Goal: Task Accomplishment & Management: Use online tool/utility

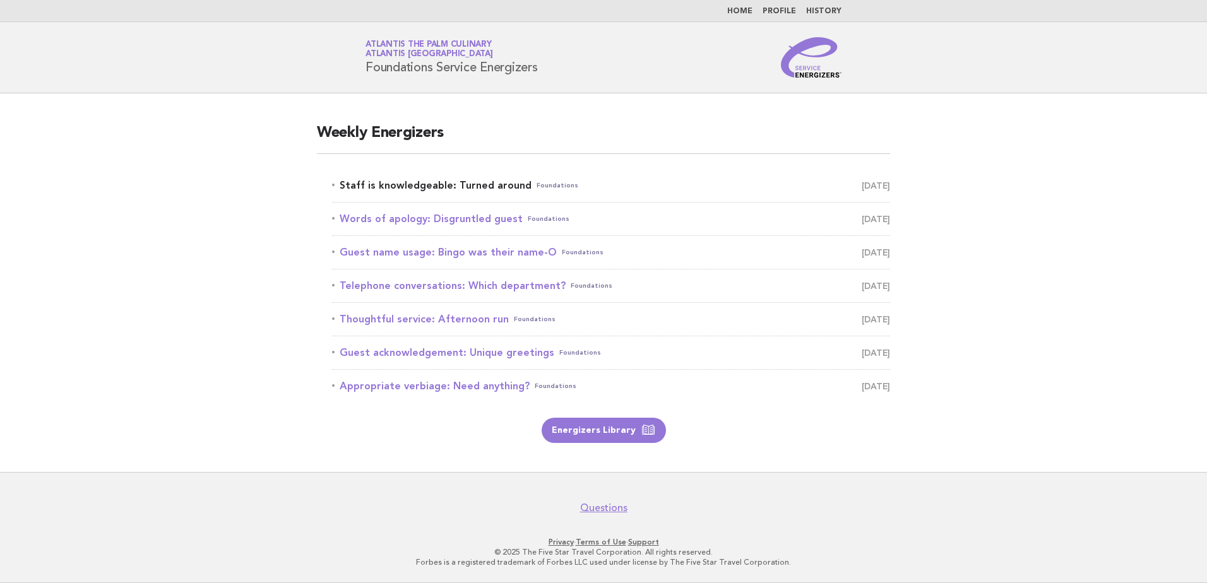
click at [449, 185] on link "Staff is knowledgeable: Turned around Foundations October 10" at bounding box center [611, 186] width 558 height 18
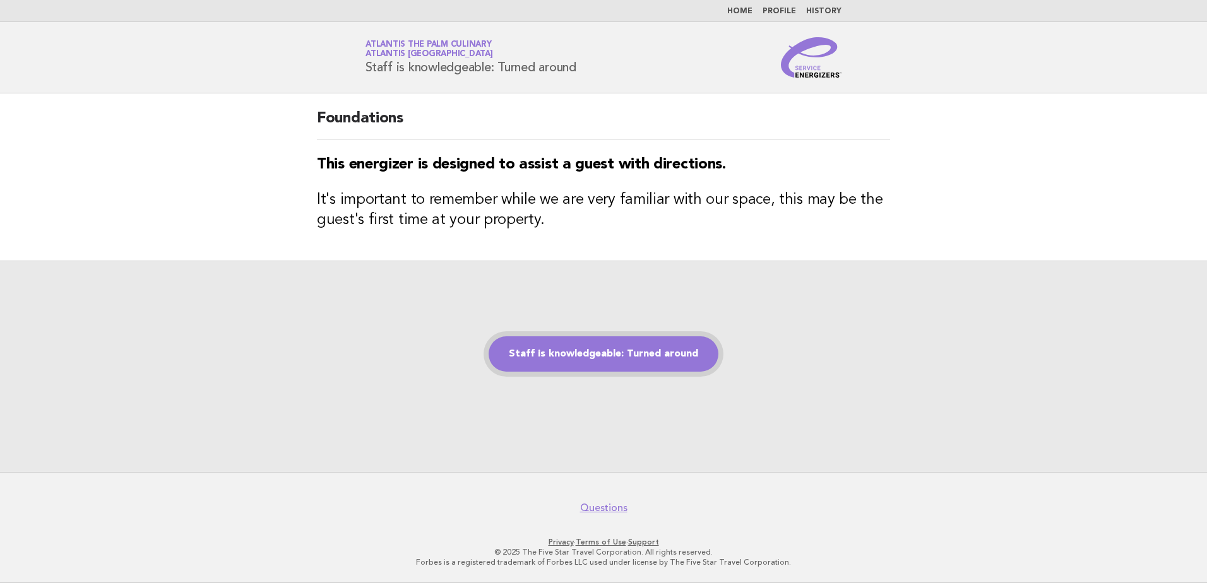
click at [593, 342] on link "Staff is knowledgeable: Turned around" at bounding box center [603, 353] width 230 height 35
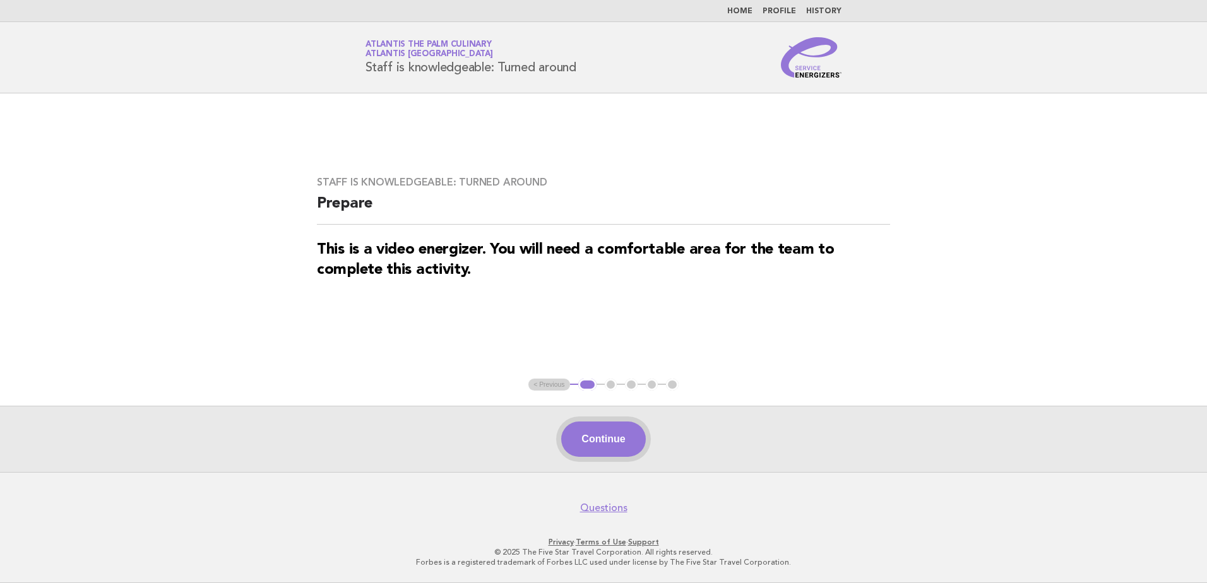
click at [603, 431] on button "Continue" at bounding box center [603, 439] width 84 height 35
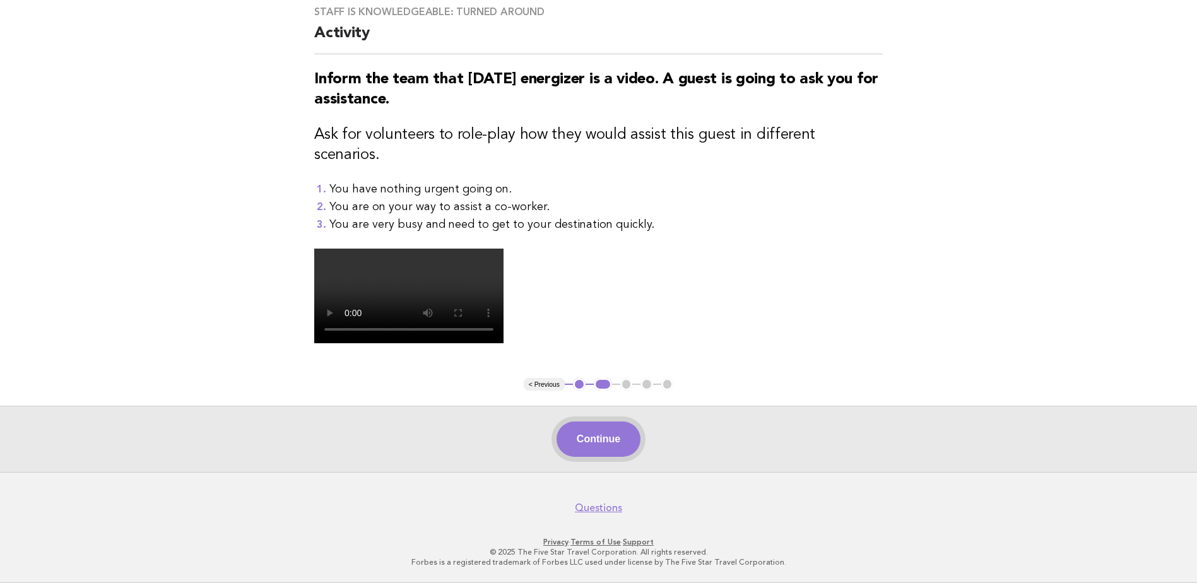
click at [576, 450] on button "Continue" at bounding box center [599, 439] width 84 height 35
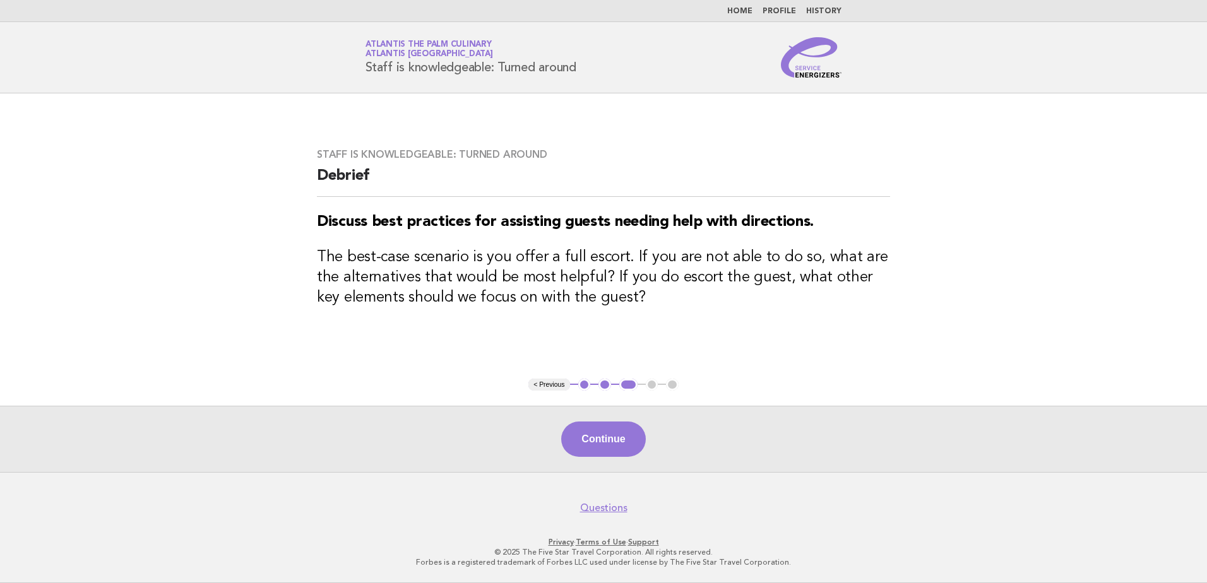
click at [600, 458] on div "Continue" at bounding box center [603, 439] width 1207 height 66
drag, startPoint x: 600, startPoint y: 458, endPoint x: 509, endPoint y: 448, distance: 91.4
click at [509, 448] on div "Continue" at bounding box center [603, 439] width 1207 height 66
click at [584, 428] on button "Continue" at bounding box center [603, 439] width 84 height 35
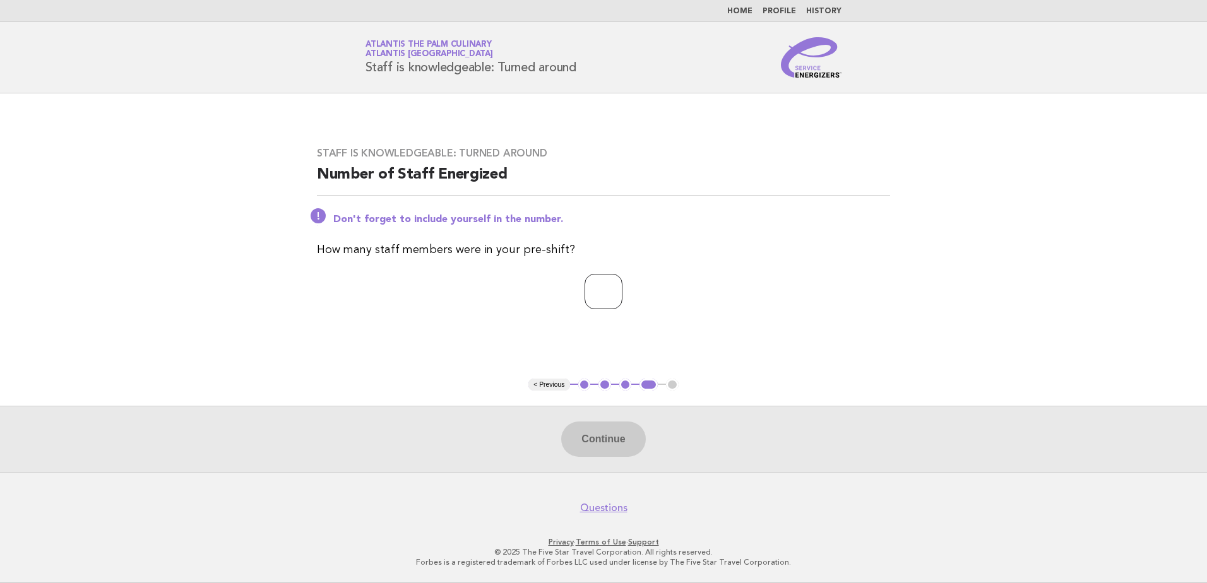
click at [584, 293] on input "number" at bounding box center [603, 291] width 38 height 35
type input "**"
click at [611, 437] on button "Continue" at bounding box center [603, 439] width 84 height 35
